Goal: Information Seeking & Learning: Learn about a topic

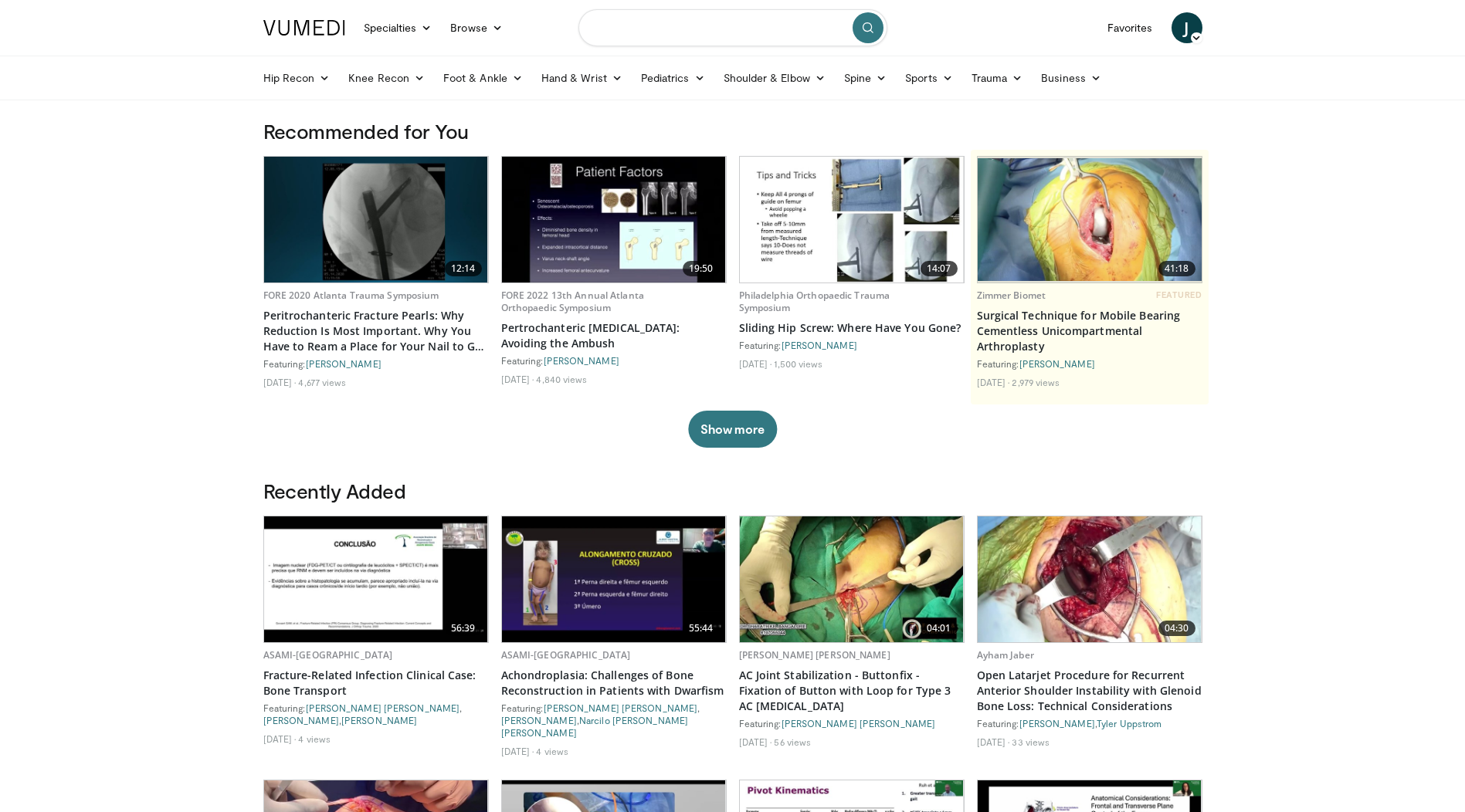
click at [635, 34] on input "Search topics, interventions" at bounding box center [732, 28] width 309 height 37
type input "**********"
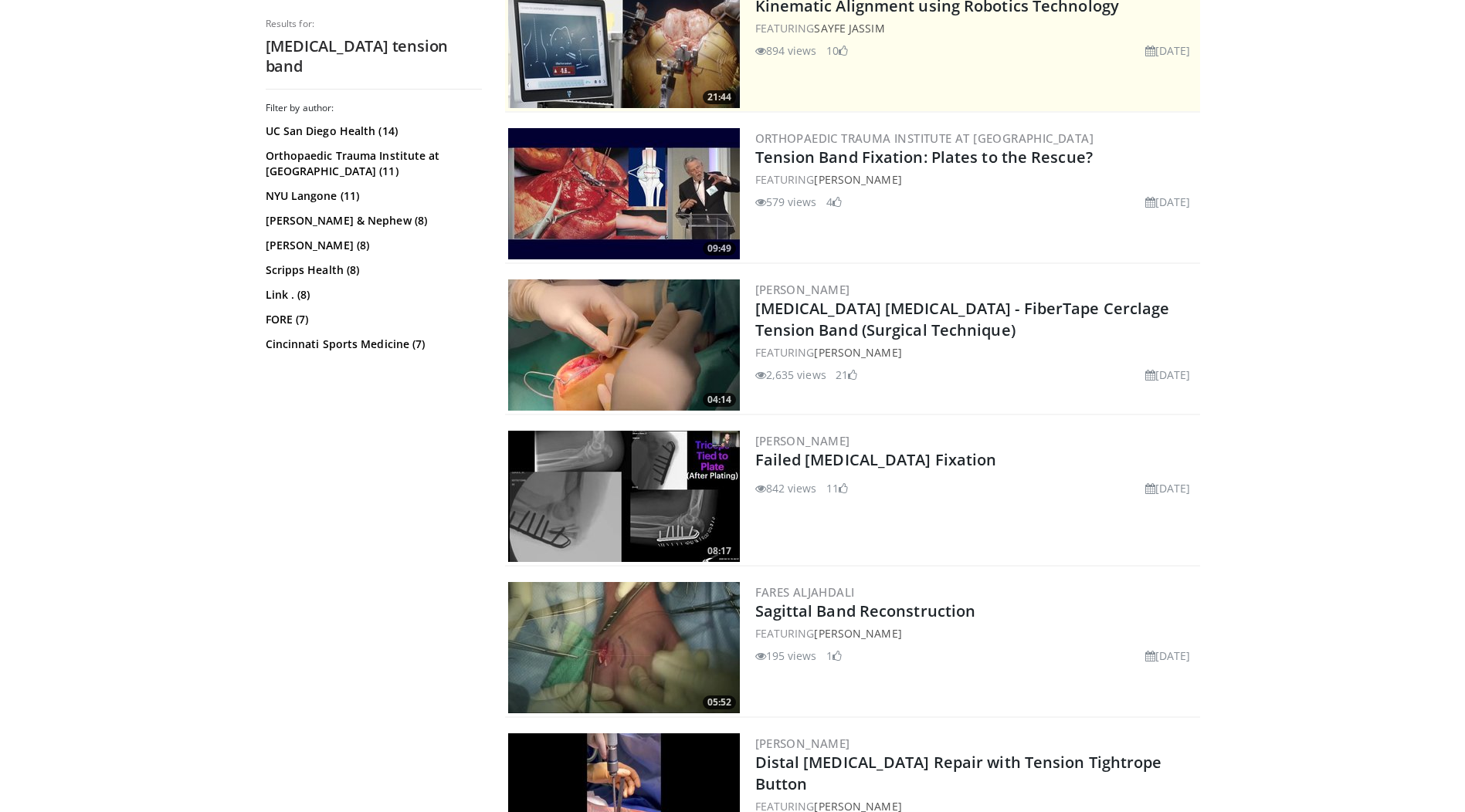
scroll to position [386, 0]
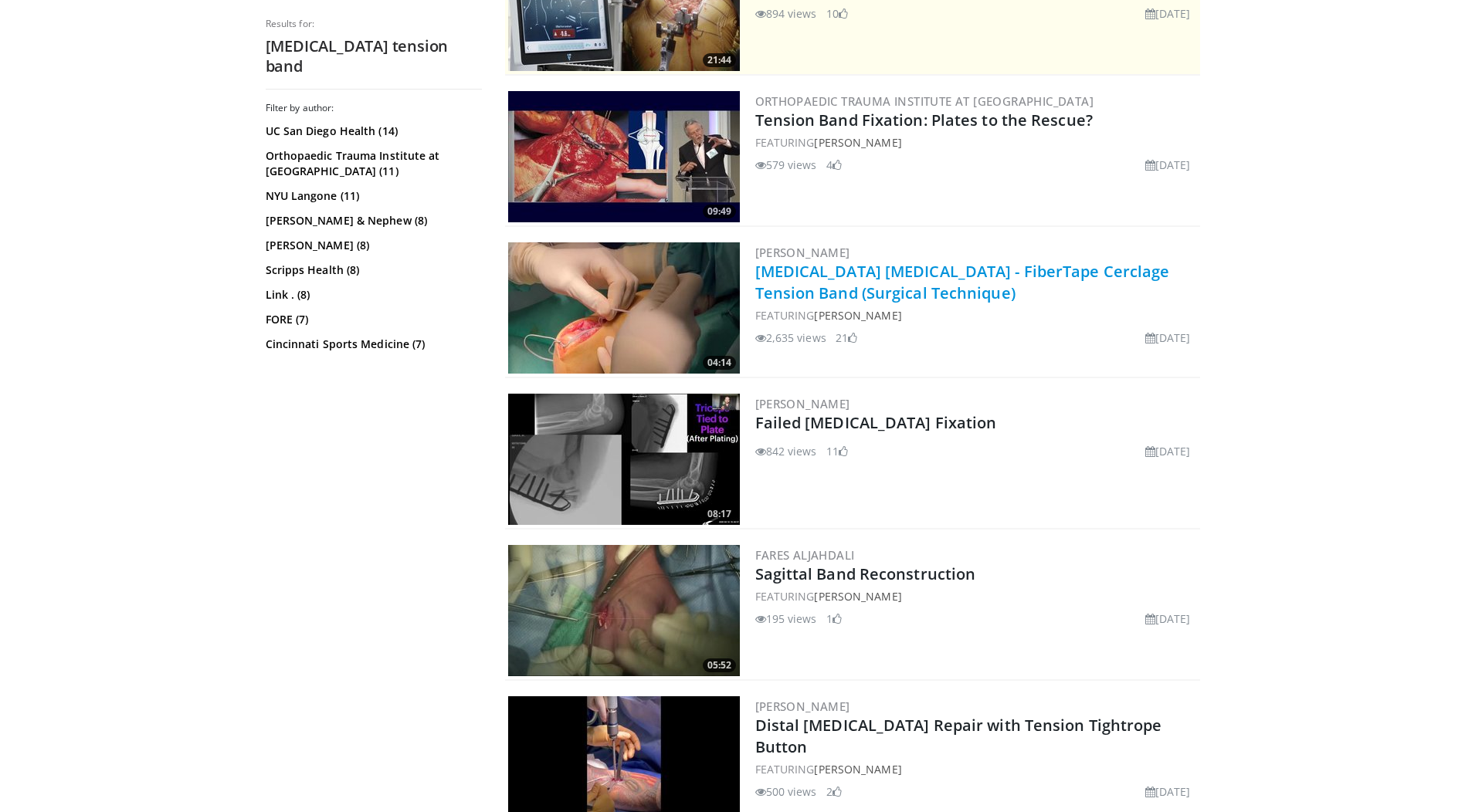
click at [1000, 274] on link "Olecranon Fractures - FiberTape Cerclage Tension Band (Surgical Technique)" at bounding box center [962, 281] width 415 height 42
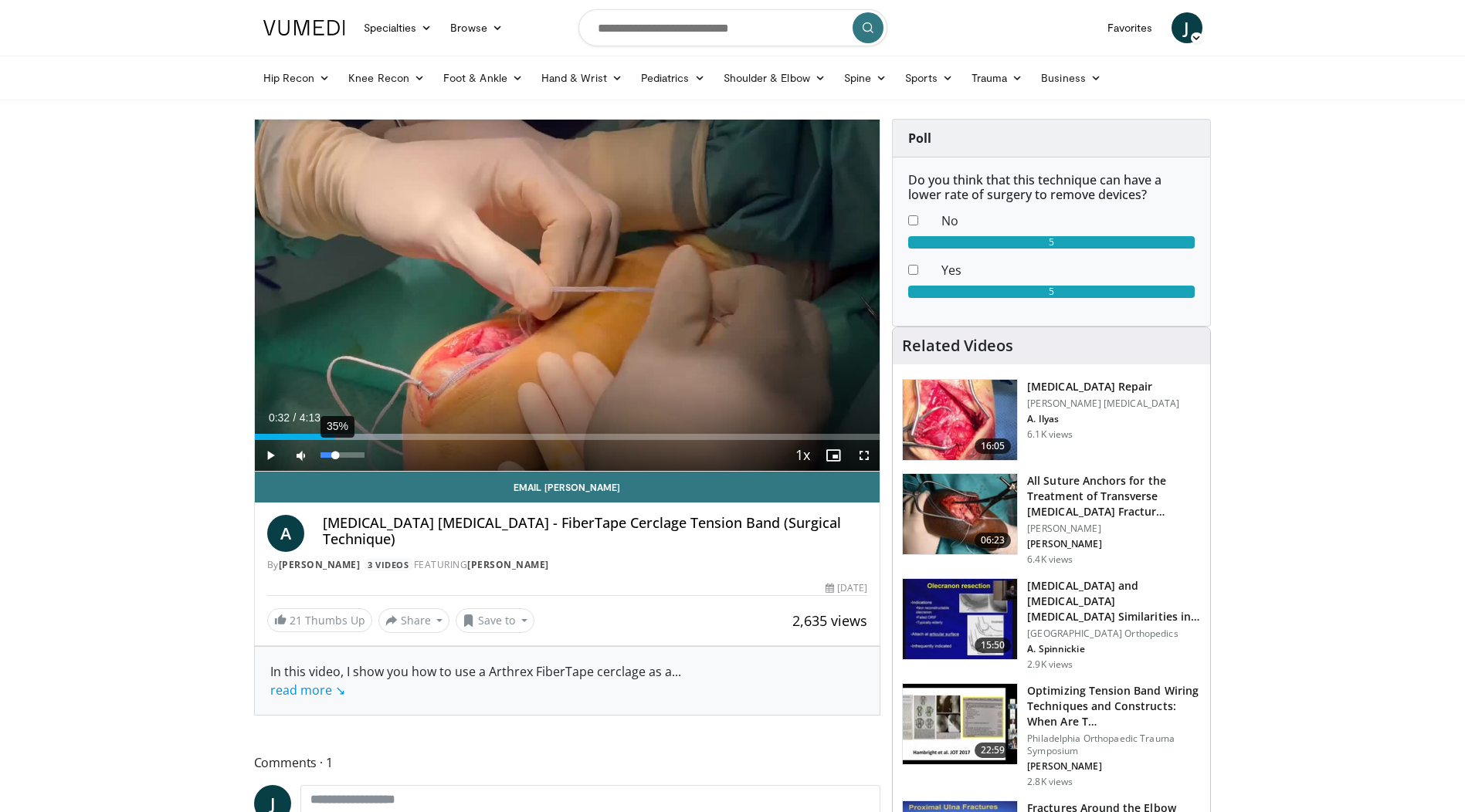
drag, startPoint x: 295, startPoint y: 437, endPoint x: 335, endPoint y: 441, distance: 40.2
click at [335, 441] on div "Current Time 0:32 / Duration 4:13 Play Skip Backward Skip Forward Mute 35% Load…" at bounding box center [567, 455] width 625 height 31
drag, startPoint x: 361, startPoint y: 435, endPoint x: 452, endPoint y: 437, distance: 91.0
click at [453, 437] on div "Progress Bar" at bounding box center [454, 437] width 2 height 6
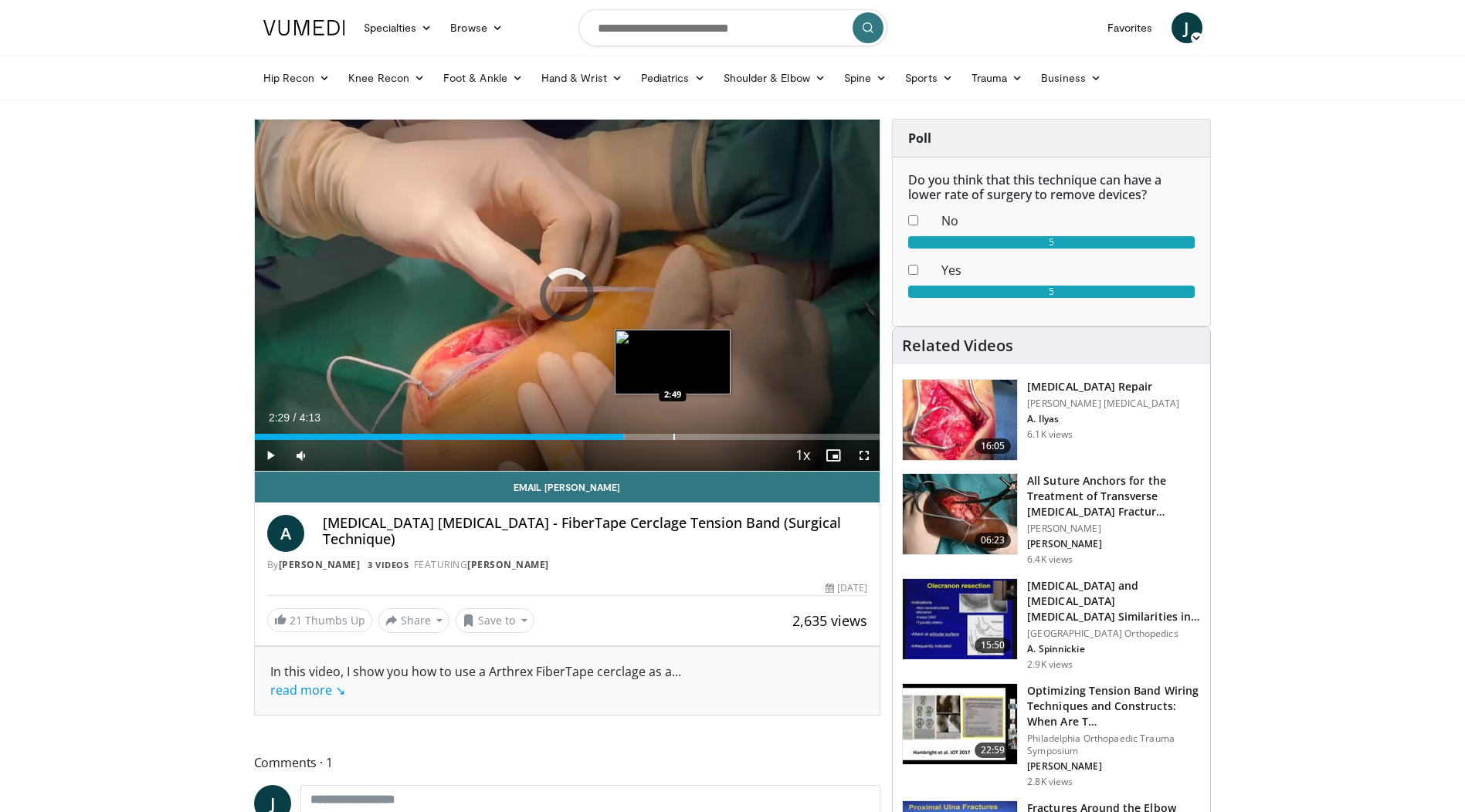
drag, startPoint x: 518, startPoint y: 434, endPoint x: 718, endPoint y: 430, distance: 200.0
click at [718, 430] on div "Loaded : 59.30% 2:46 2:49" at bounding box center [567, 432] width 625 height 15
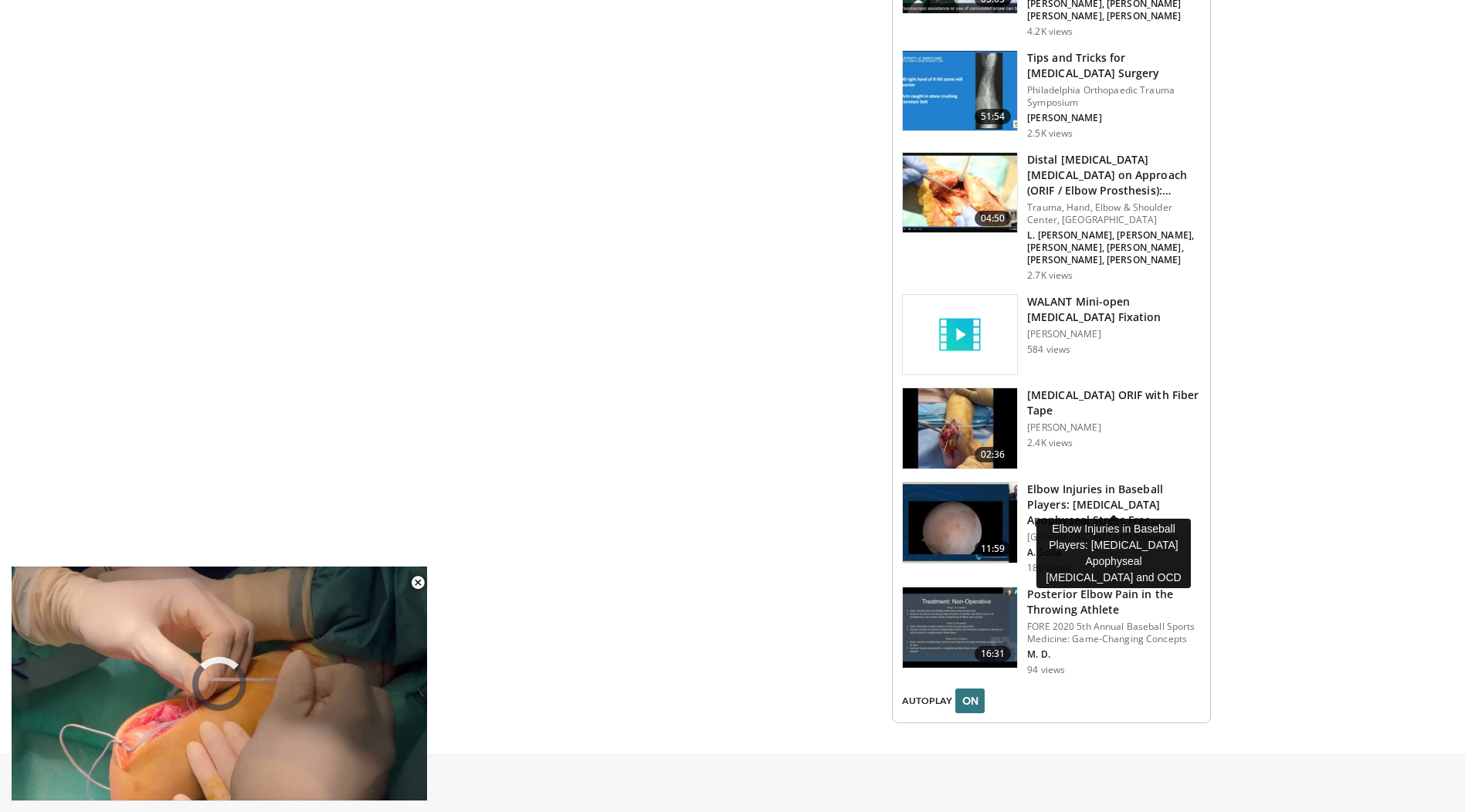
scroll to position [1445, 0]
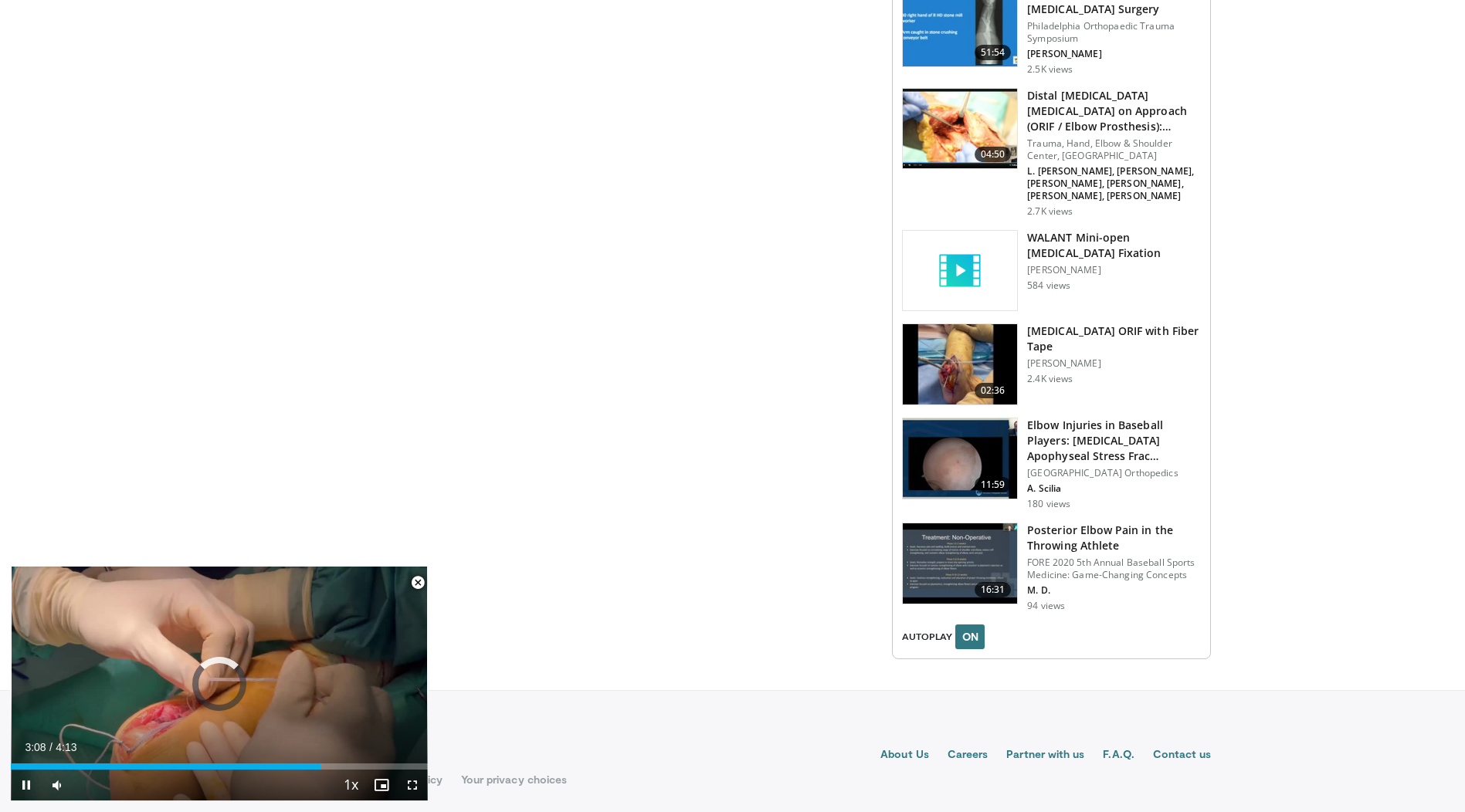
click at [412, 581] on span "Video Player" at bounding box center [418, 582] width 31 height 31
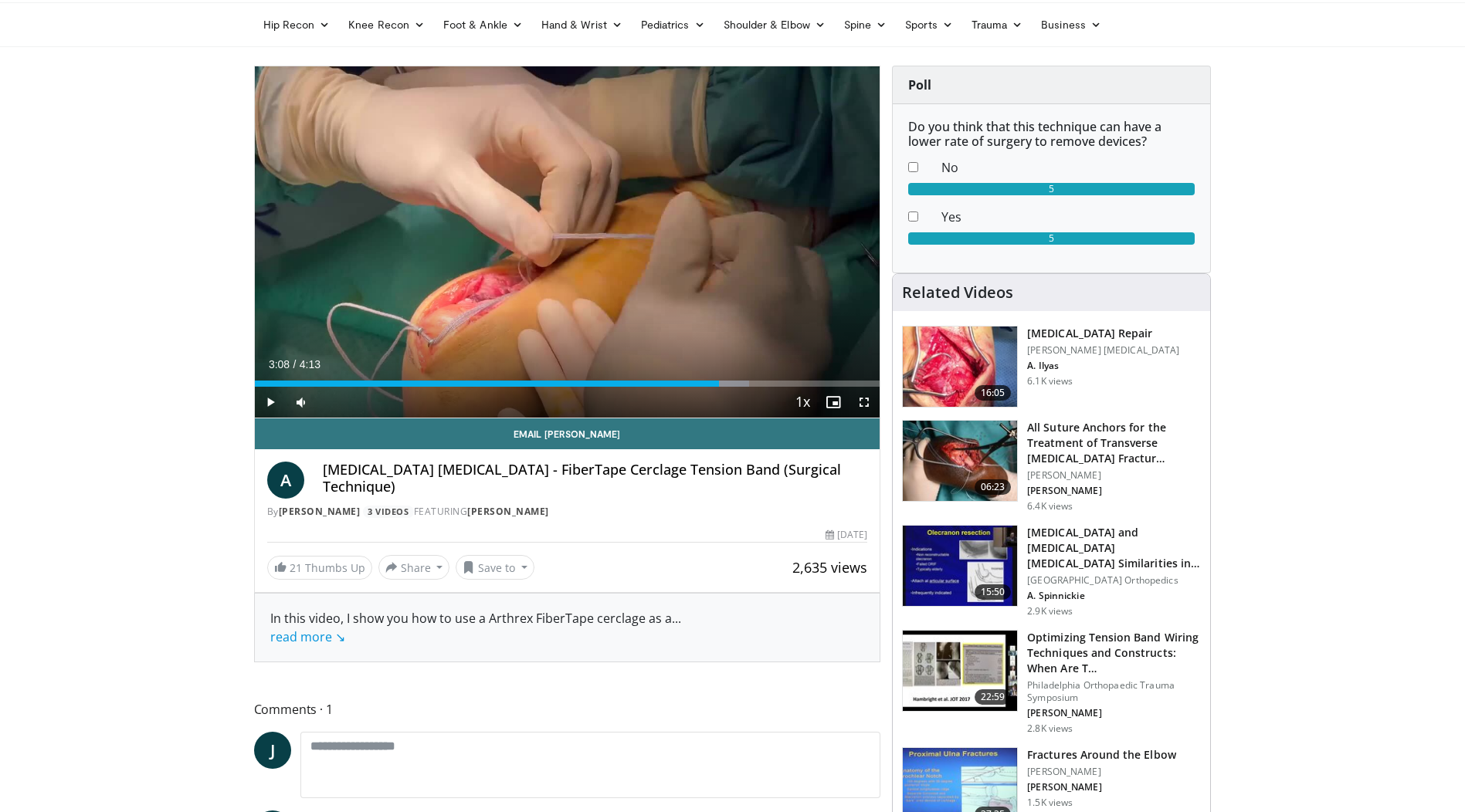
scroll to position [0, 0]
